Goal: Task Accomplishment & Management: Complete application form

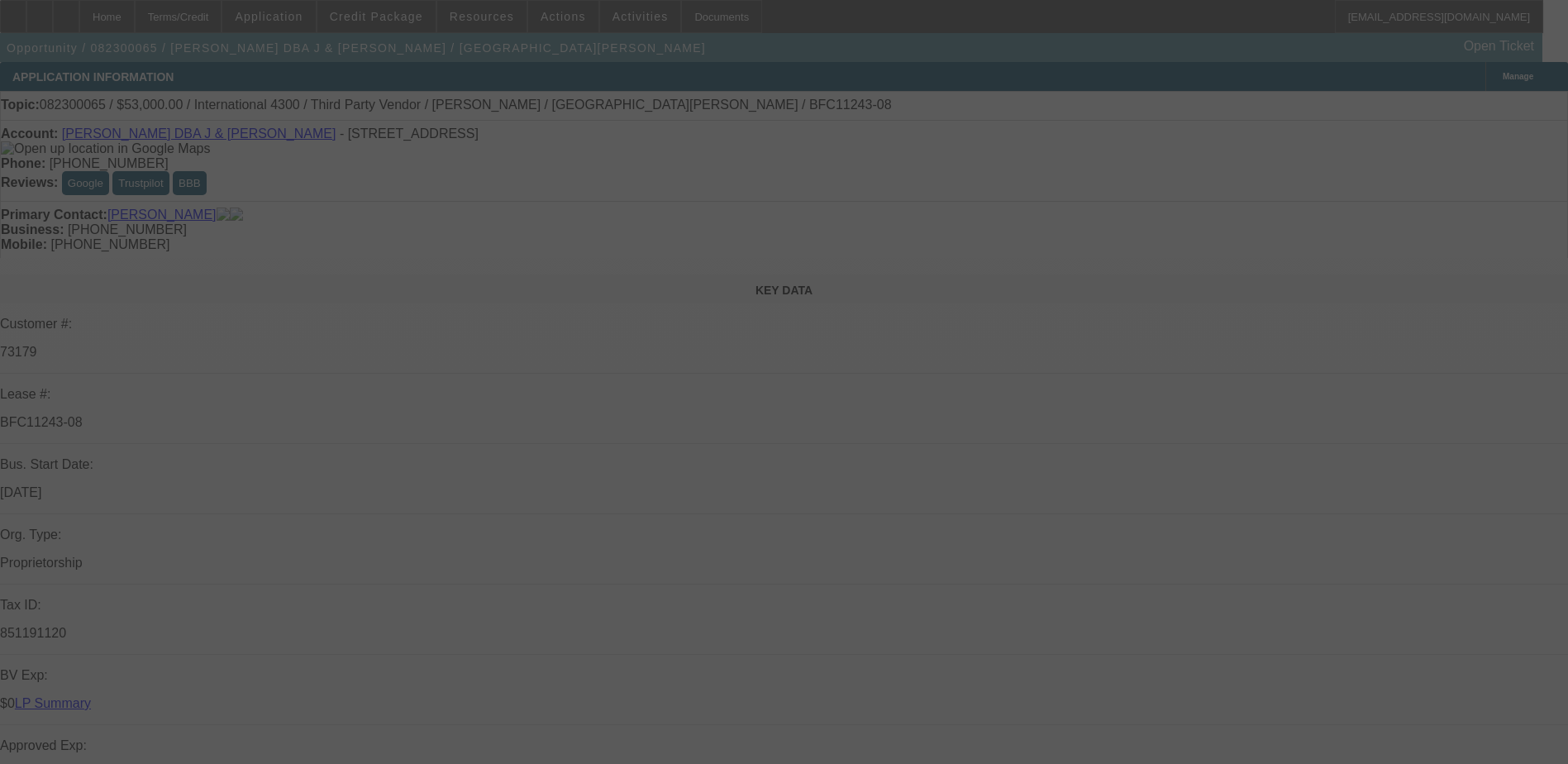
select select "0"
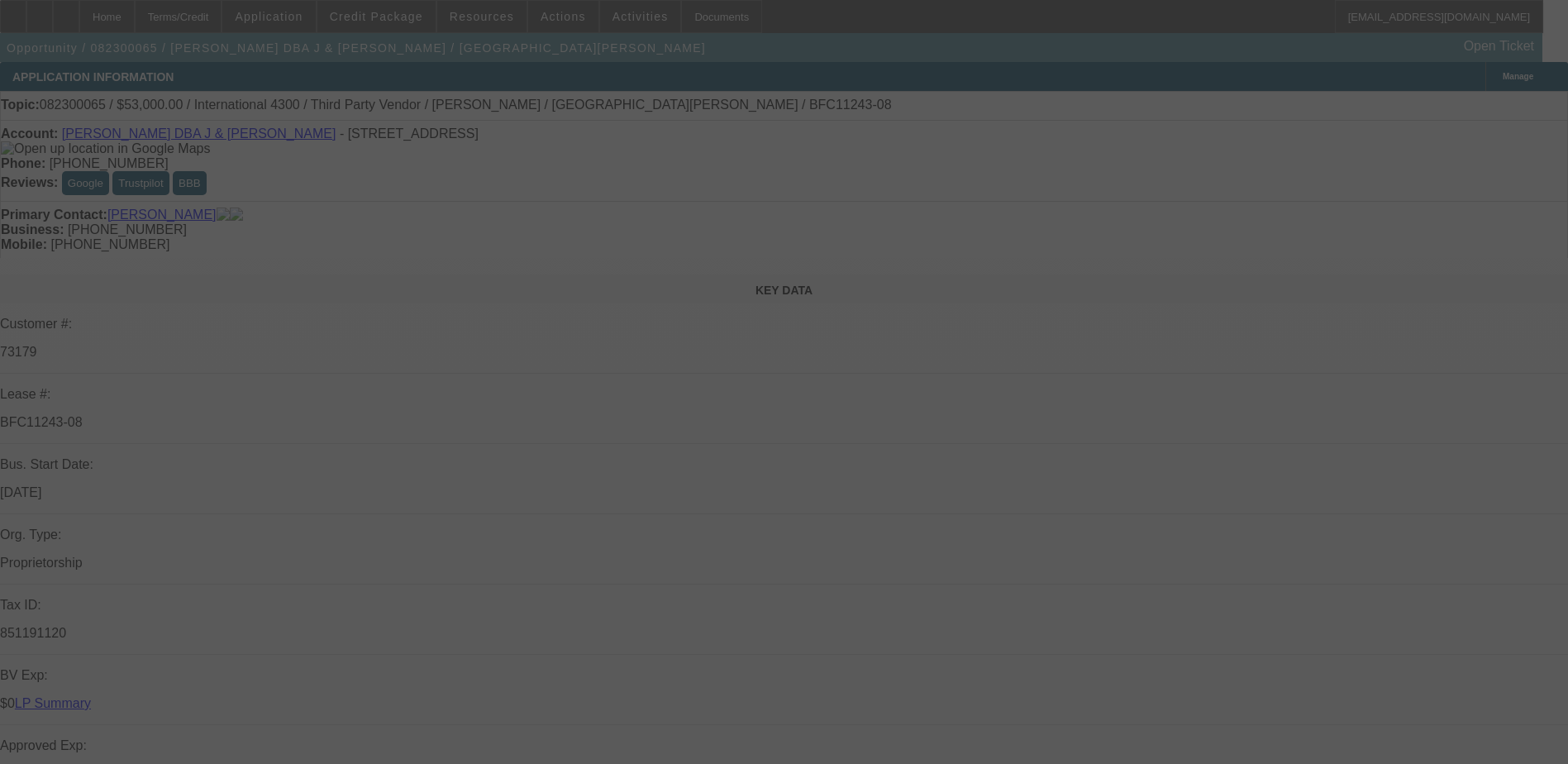
select select "0"
select select "2"
select select "0"
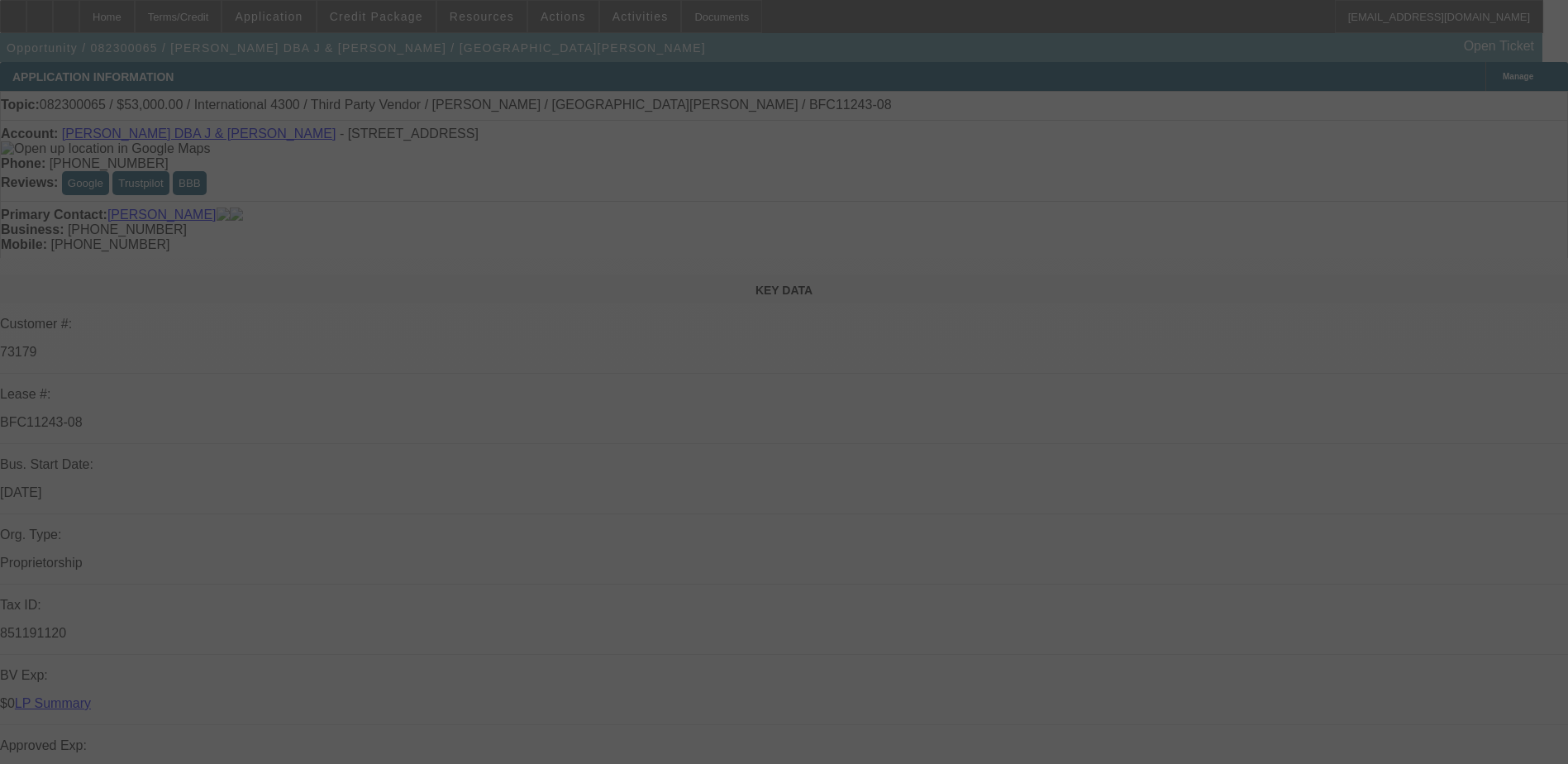
select select "2"
select select "0"
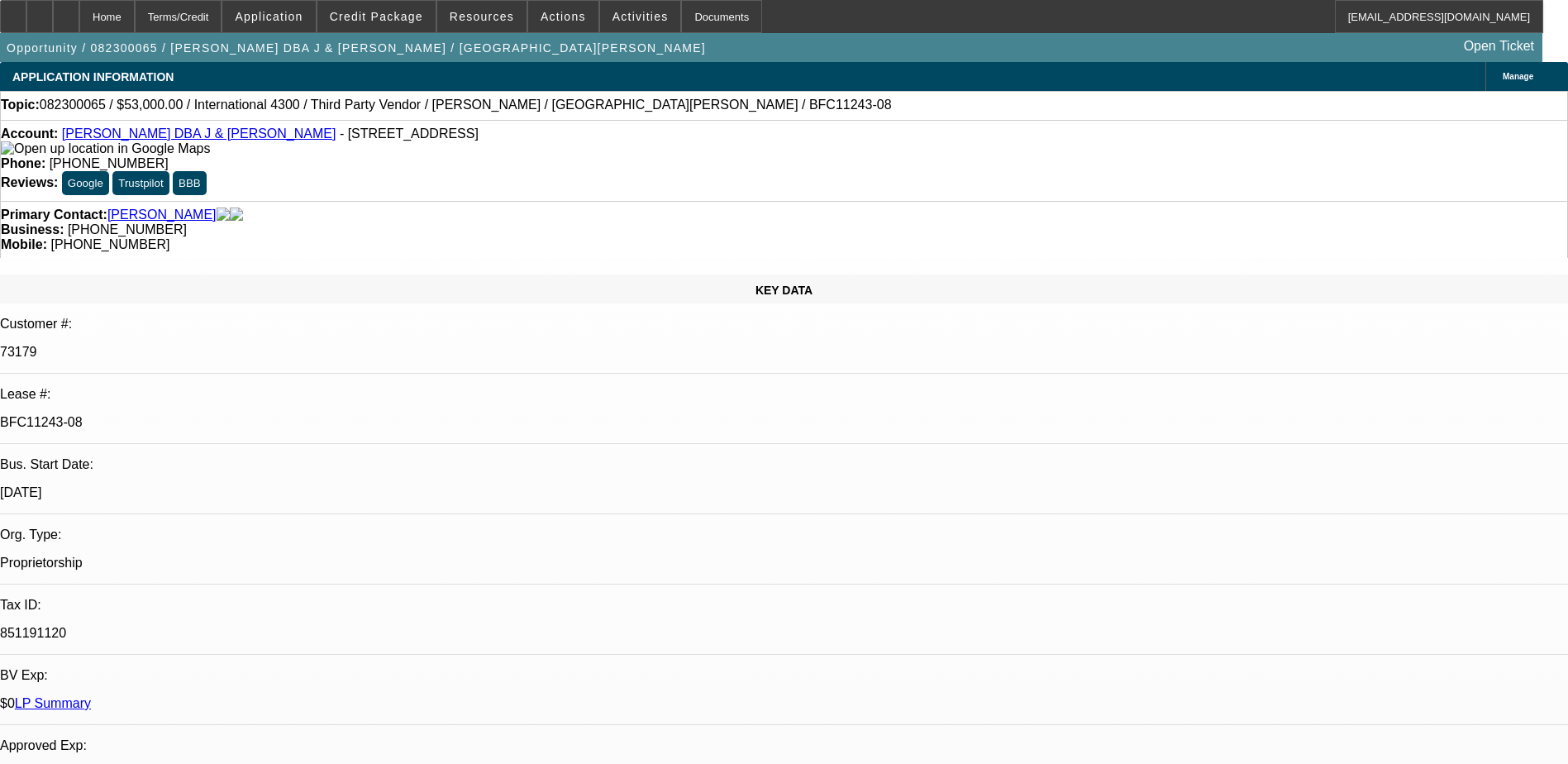
select select "1"
select select "3"
select select "6"
select select "1"
select select "3"
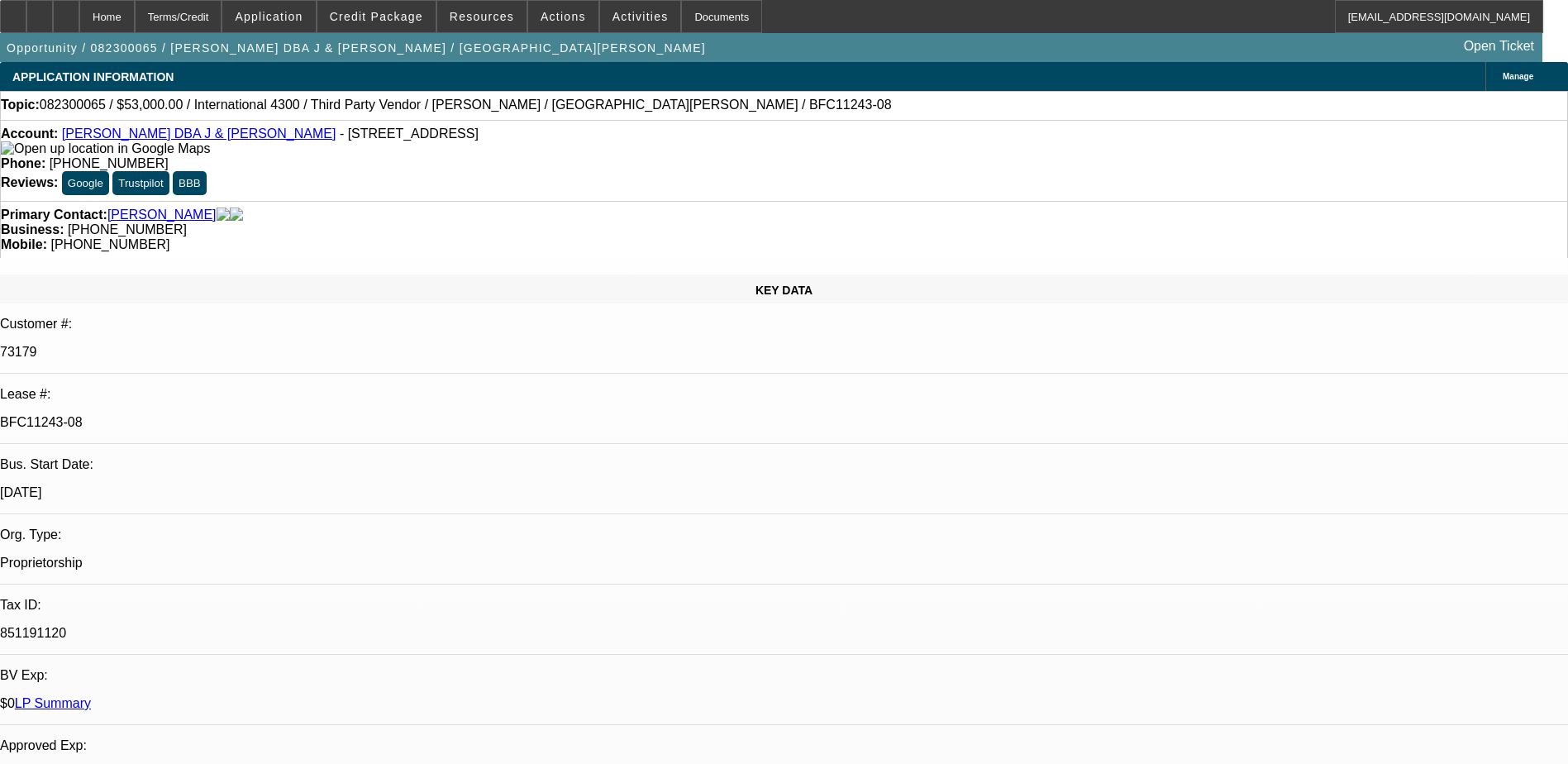
select select "6"
select select "1"
select select "2"
select select "6"
select select "1"
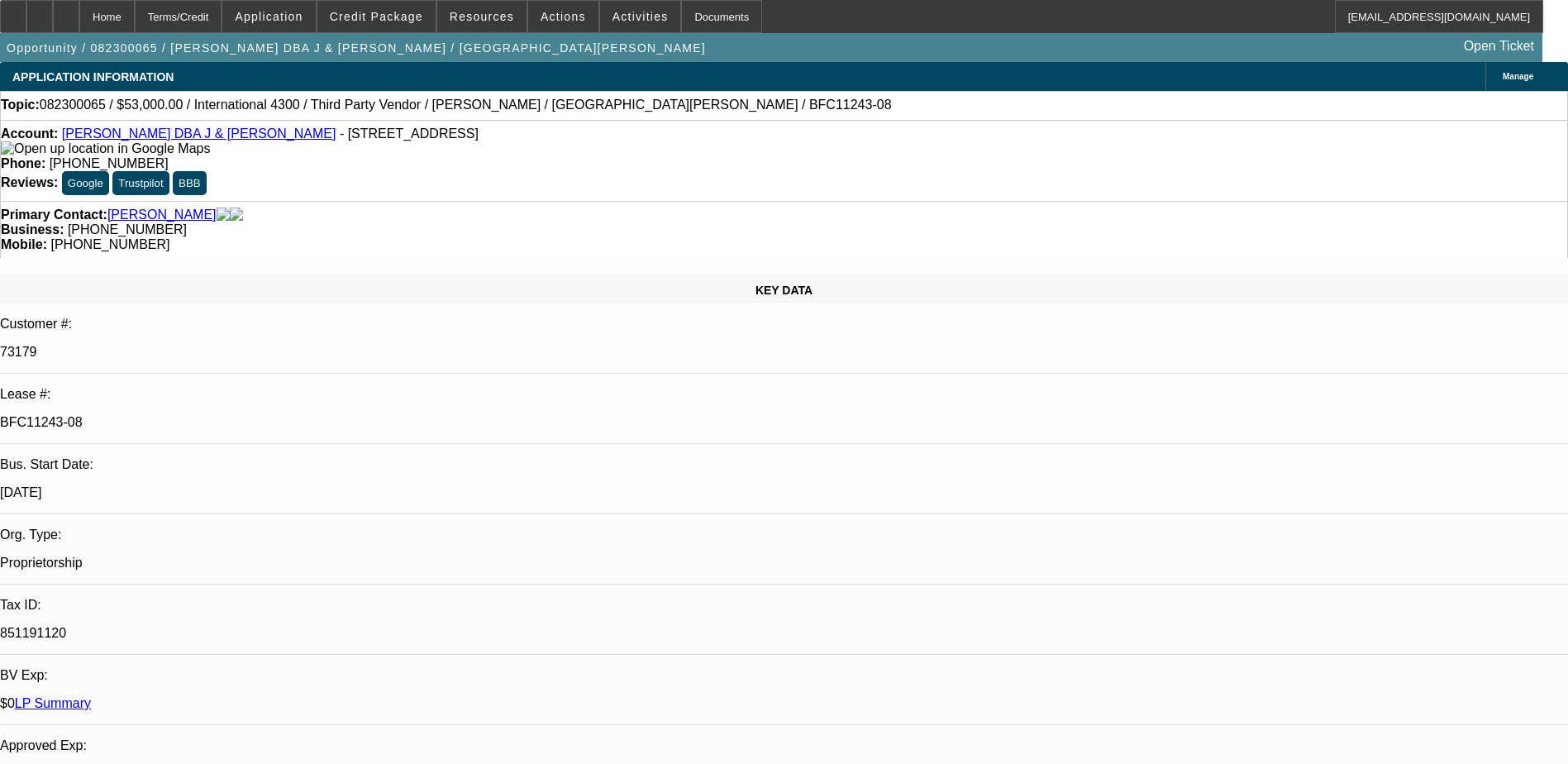
select select "2"
select select "6"
